Goal: Transaction & Acquisition: Obtain resource

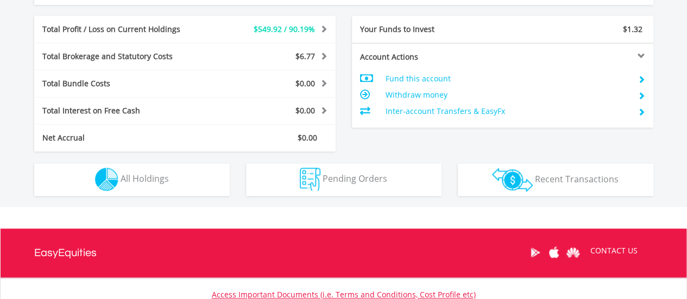
scroll to position [615, 0]
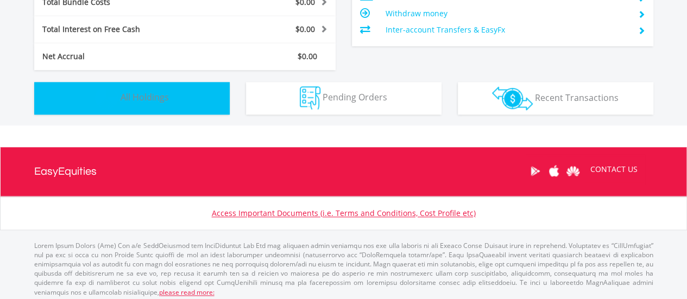
click at [163, 89] on button "Holdings All Holdings" at bounding box center [132, 98] width 196 height 33
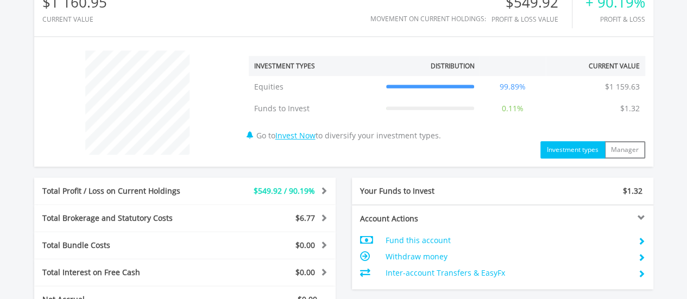
scroll to position [218, 0]
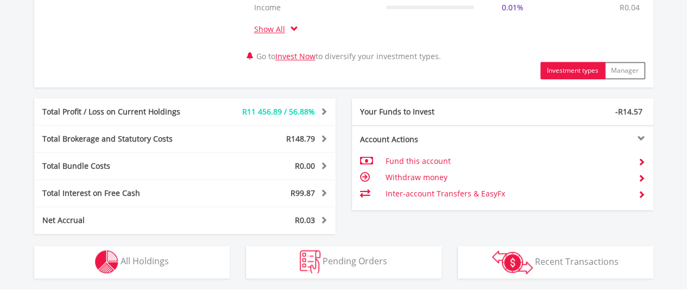
scroll to position [598, 0]
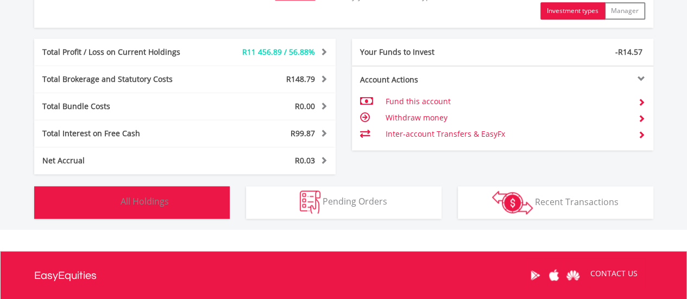
click at [178, 211] on button "Holdings All Holdings" at bounding box center [132, 202] width 196 height 33
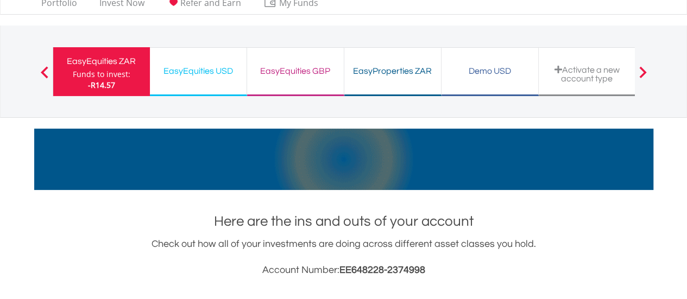
scroll to position [0, 0]
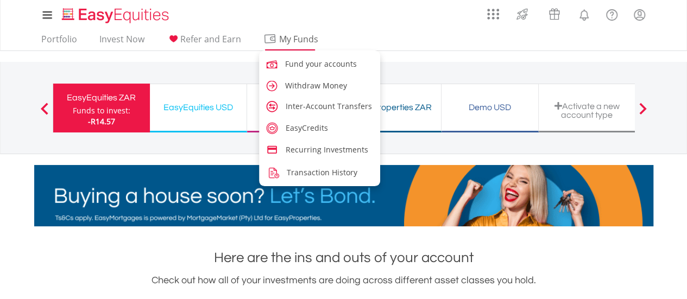
click at [279, 35] on span "My Funds" at bounding box center [299, 39] width 71 height 14
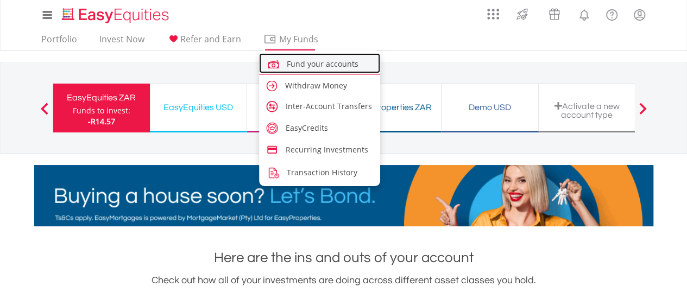
click at [304, 64] on span "Fund your accounts" at bounding box center [323, 64] width 72 height 10
